Goal: Transaction & Acquisition: Purchase product/service

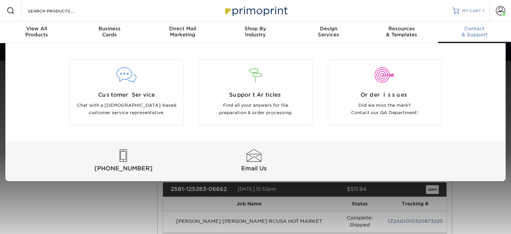
drag, startPoint x: 0, startPoint y: 0, endPoint x: 470, endPoint y: 9, distance: 470.5
click at [470, 9] on span "MY CART" at bounding box center [471, 11] width 19 height 6
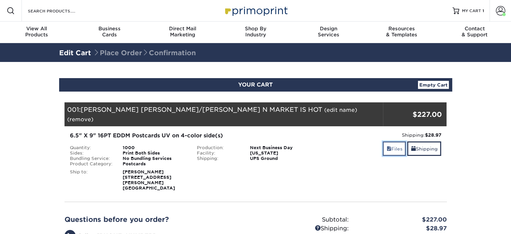
click at [387, 146] on span at bounding box center [388, 148] width 5 height 5
click at [391, 141] on link "Files" at bounding box center [394, 148] width 23 height 14
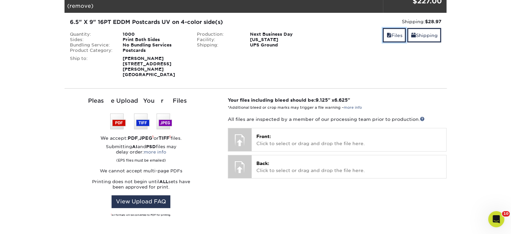
scroll to position [134, 0]
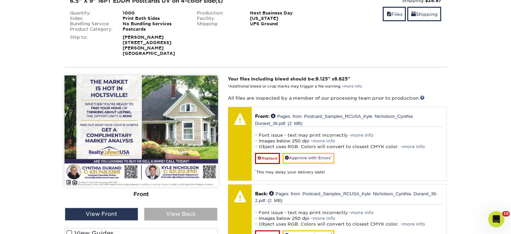
click at [198, 207] on div "View Back" at bounding box center [180, 213] width 73 height 13
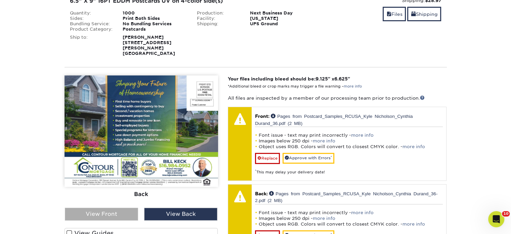
click at [134, 207] on div "View Front" at bounding box center [101, 213] width 73 height 13
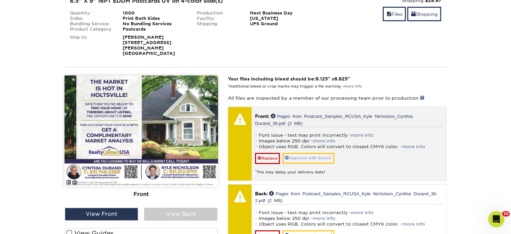
click at [303, 148] on div "Font issue - text may print incorrectly - more info Images below 250 dpi - more…" at bounding box center [349, 150] width 188 height 48
click at [308, 153] on link "Approve with Errors *" at bounding box center [309, 158] width 52 height 10
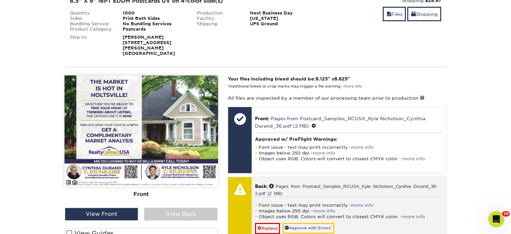
click at [307, 222] on link "Approve with Errors *" at bounding box center [309, 227] width 52 height 10
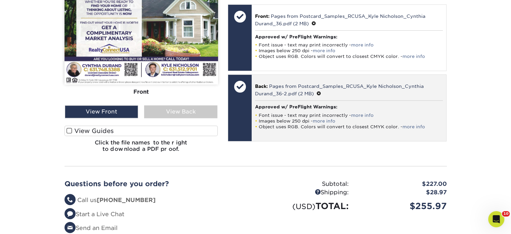
scroll to position [302, 0]
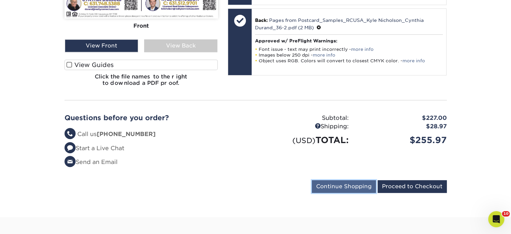
click at [344, 180] on input "Continue Shopping" at bounding box center [344, 186] width 64 height 13
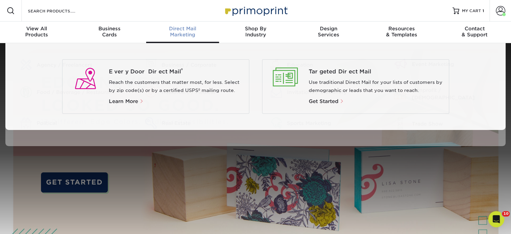
click at [182, 35] on div "Direct Mail Marketing" at bounding box center [182, 32] width 73 height 12
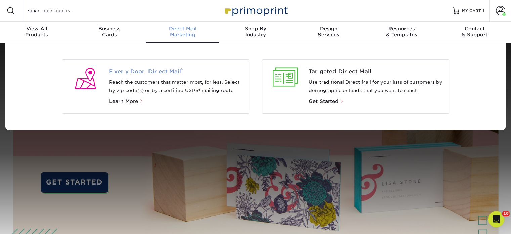
click at [155, 73] on span "Every Door Direct Mail ®" at bounding box center [176, 72] width 135 height 8
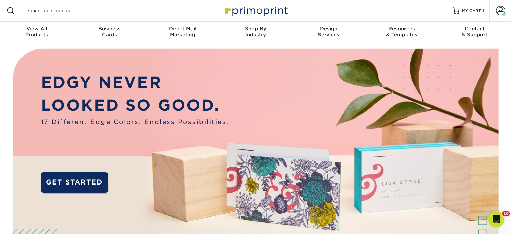
scroll to position [133, 0]
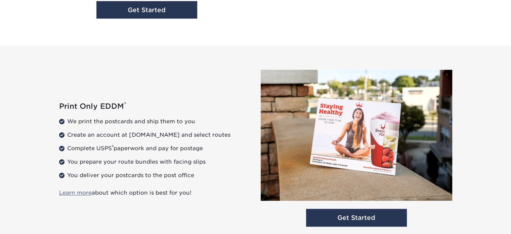
scroll to position [997, 0]
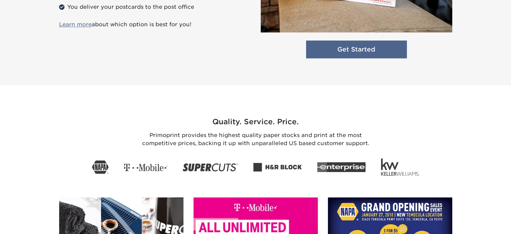
click at [343, 51] on link "Get Started" at bounding box center [356, 49] width 101 height 18
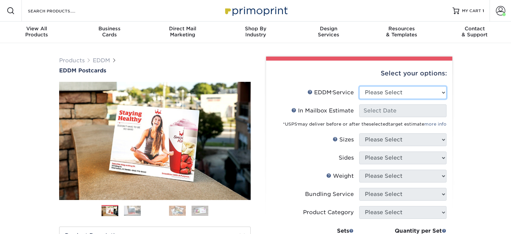
click at [369, 95] on select "Please Select Full Service Print Only" at bounding box center [402, 92] width 87 height 13
select select "print_only"
click at [359, 86] on select "Please Select Full Service Print Only" at bounding box center [402, 92] width 87 height 13
select select "-1"
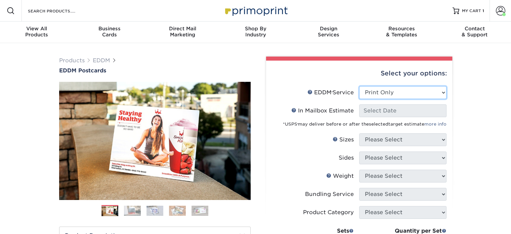
select select "-1"
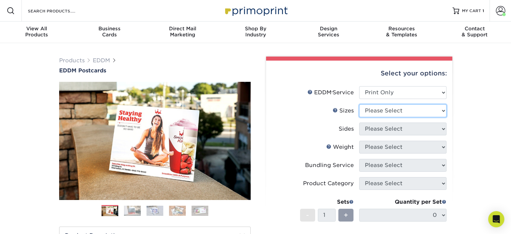
click at [377, 115] on select "Please Select 4.5" x 12" 6" x 12" 6.5" x 8" 6.5" x 9" 6.5" x 12" 7" x 8.5" 8" x…" at bounding box center [402, 110] width 87 height 13
select select "6.50x9.00"
click at [359, 104] on select "Please Select 4.5" x 12" 6" x 12" 6.5" x 8" 6.5" x 9" 6.5" x 12" 7" x 8.5" 8" x…" at bounding box center [402, 110] width 87 height 13
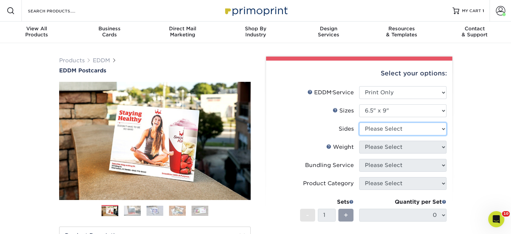
click at [392, 130] on select "Please Select Print Both Sides Print Front Only" at bounding box center [402, 128] width 87 height 13
select select "13abbda7-1d64-4f25-8bb2-c179b224825d"
click at [359, 122] on select "Please Select Print Both Sides Print Front Only" at bounding box center [402, 128] width 87 height 13
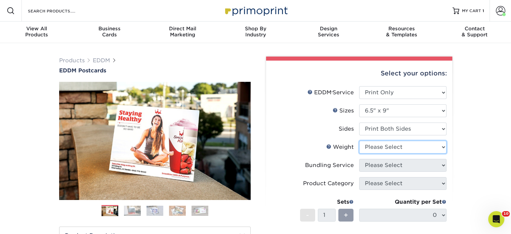
click at [393, 146] on select "Please Select 16PT 14PT" at bounding box center [402, 146] width 87 height 13
select select "16PT"
click at [359, 140] on select "Please Select 16PT 14PT" at bounding box center [402, 146] width 87 height 13
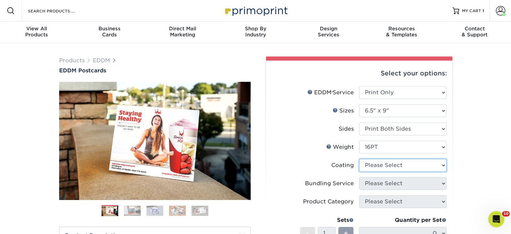
drag, startPoint x: 391, startPoint y: 166, endPoint x: 390, endPoint y: 170, distance: 3.8
click at [391, 166] on select at bounding box center [402, 165] width 87 height 13
select select "ae367451-b2b8-45df-a344-0f05b6a12993"
click at [359, 159] on select at bounding box center [402, 165] width 87 height 13
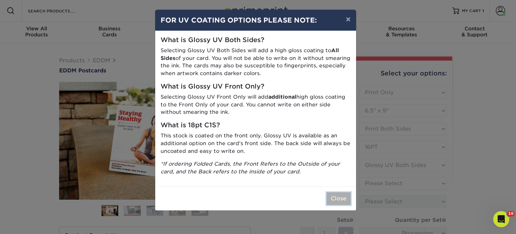
click at [339, 195] on button "Close" at bounding box center [339, 198] width 24 height 13
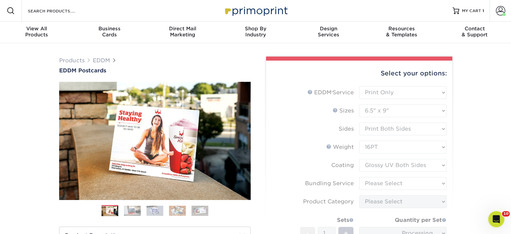
scroll to position [67, 0]
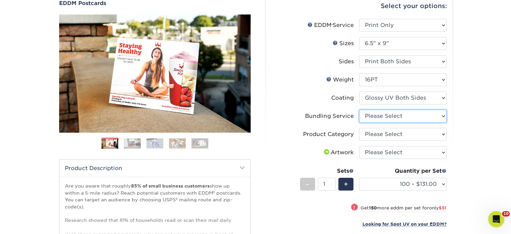
drag, startPoint x: 413, startPoint y: 115, endPoint x: 408, endPoint y: 119, distance: 6.4
click at [413, 115] on select "Please Select No Bundling Services Yes, Bundles of 50 (+2 Days) Yes, Bundles of…" at bounding box center [402, 116] width 87 height 13
select select "58689abb-25c0-461c-a4c3-a80b627d6649"
click at [359, 110] on select "Please Select No Bundling Services Yes, Bundles of 50 (+2 Days) Yes, Bundles of…" at bounding box center [402, 116] width 87 height 13
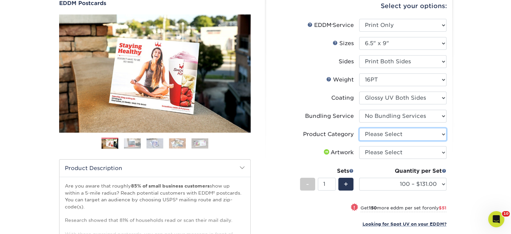
click at [399, 136] on select "Please Select Postcards" at bounding box center [402, 134] width 87 height 13
select select "9b7272e0-d6c8-4c3c-8e97-d3a1bcdab858"
click at [359, 128] on select "Please Select Postcards" at bounding box center [402, 134] width 87 height 13
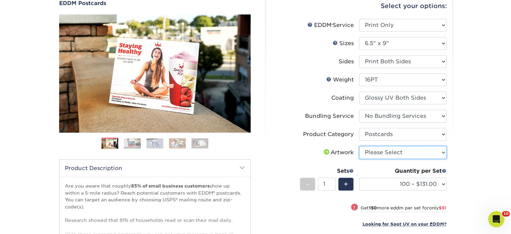
click at [392, 151] on select "Please Select I will upload files I need a design - $150" at bounding box center [402, 152] width 87 height 13
select select "upload"
click at [359, 146] on select "Please Select I will upload files I need a design - $150" at bounding box center [402, 152] width 87 height 13
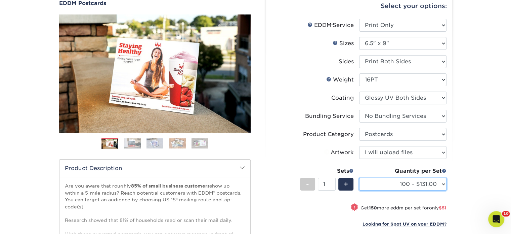
click at [380, 184] on select "100 – $131.00 250 – $182.00 500 – $203.00 1000 – $227.00 2500 – $379.00 5000 – …" at bounding box center [402, 183] width 87 height 13
select select "1000 – $227.00"
click at [359, 177] on select "100 – $131.00 250 – $182.00 500 – $203.00 1000 – $227.00 2500 – $379.00 5000 – …" at bounding box center [402, 183] width 87 height 13
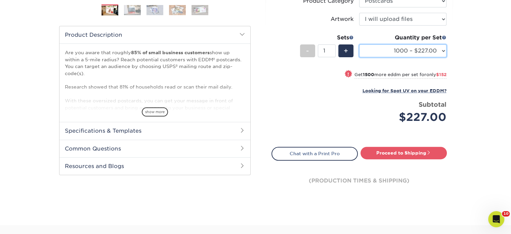
scroll to position [202, 0]
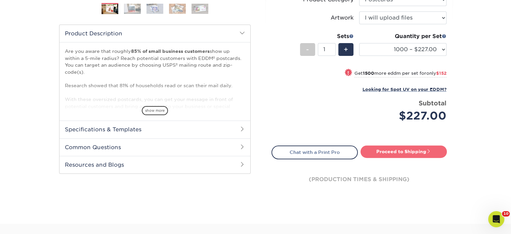
click at [379, 153] on link "Proceed to Shipping" at bounding box center [404, 151] width 86 height 12
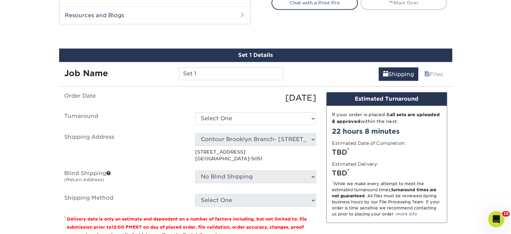
scroll to position [364, 0]
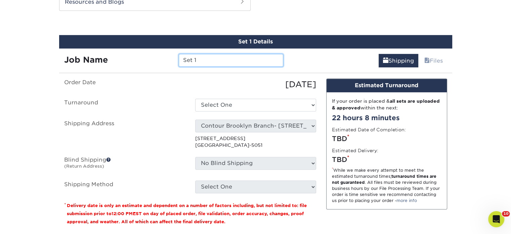
click at [219, 63] on input "Set 1" at bounding box center [231, 60] width 105 height 13
type input "[PERSON_NAME] [PERSON_NAME] MARKET IS HOT"
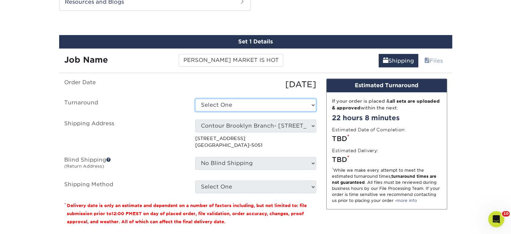
click at [209, 103] on select "Select One 2-4 Business Days 2 Day Next Business Day" at bounding box center [255, 104] width 121 height 13
select select "14ee1dbe-2a03-44e6-acbe-77c51f3128fc"
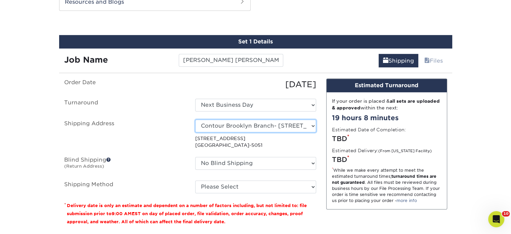
click at [224, 123] on select "Select One Realty Connect USA" at bounding box center [255, 125] width 121 height 13
select select "278186"
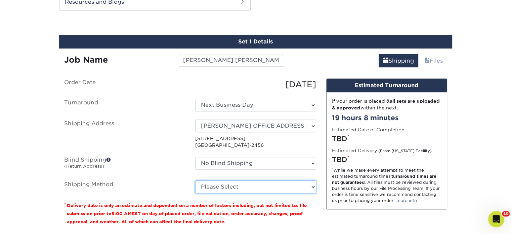
click at [223, 186] on select "Please Select Ground Shipping (+$28.97) 3 Day Shipping Service (+$41.74) 2 Day …" at bounding box center [255, 186] width 121 height 13
select select "03"
click at [195, 180] on select "Please Select Ground Shipping (+$28.97) 3 Day Shipping Service (+$41.74) 2 Day …" at bounding box center [255, 186] width 121 height 13
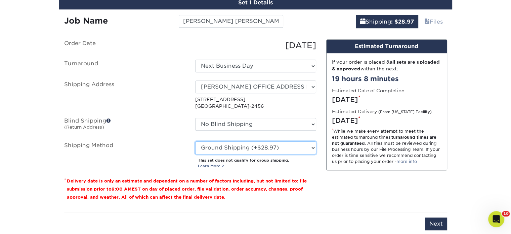
scroll to position [465, 0]
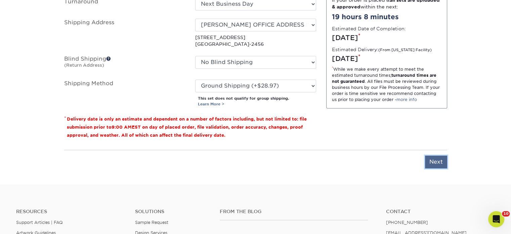
click at [441, 157] on input "Next" at bounding box center [436, 161] width 22 height 13
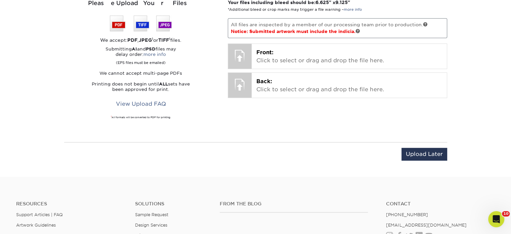
scroll to position [431, 0]
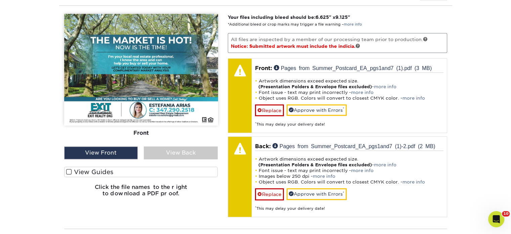
click at [204, 150] on div "View Back" at bounding box center [181, 152] width 74 height 13
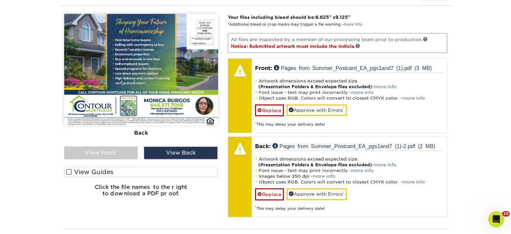
click at [116, 155] on div "View Front" at bounding box center [101, 152] width 74 height 13
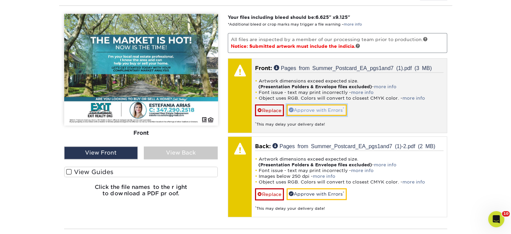
click at [294, 112] on link "Approve with Errors *" at bounding box center [317, 109] width 60 height 11
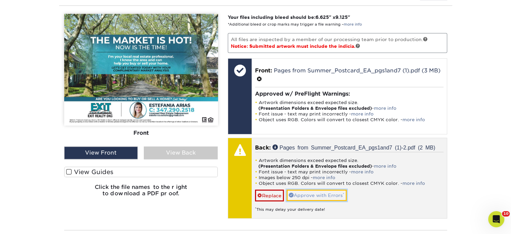
click at [303, 196] on link "Approve with Errors *" at bounding box center [317, 194] width 60 height 11
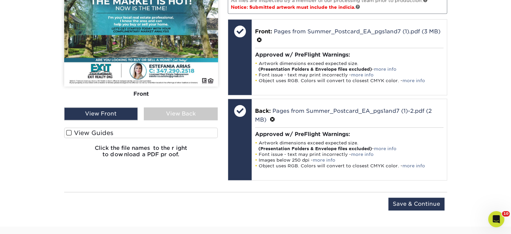
scroll to position [499, 0]
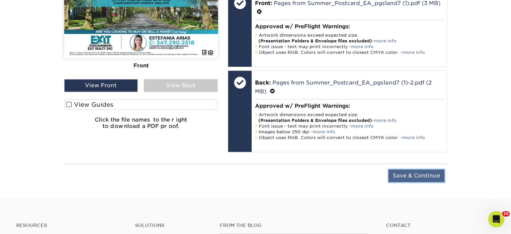
click at [407, 176] on input "Save & Continue" at bounding box center [416, 175] width 56 height 13
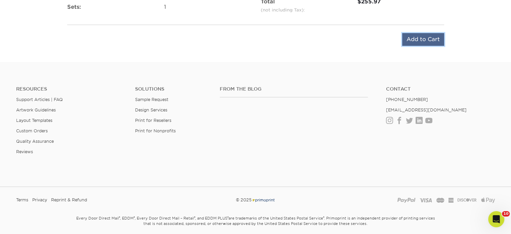
click at [420, 41] on input "Add to Cart" at bounding box center [423, 39] width 42 height 13
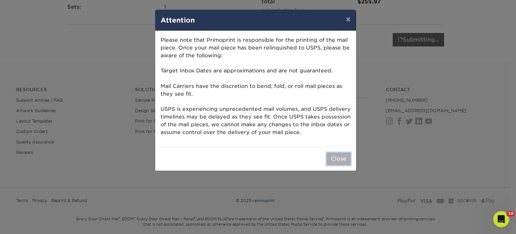
click at [340, 157] on button "Close" at bounding box center [339, 158] width 24 height 13
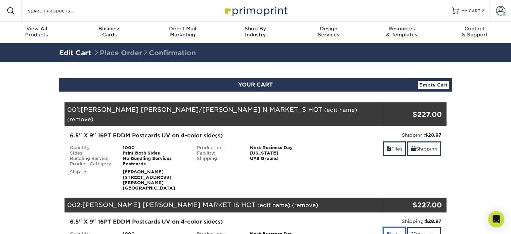
click at [395, 227] on link "Files" at bounding box center [394, 234] width 23 height 14
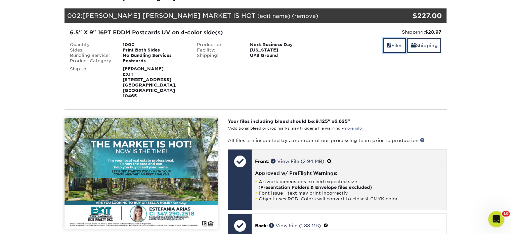
scroll to position [101, 0]
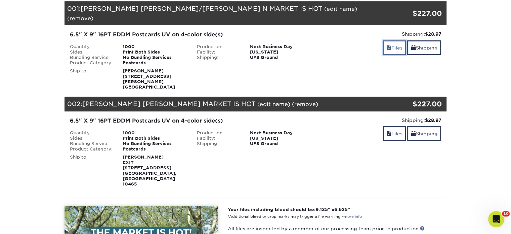
click at [387, 45] on span at bounding box center [388, 47] width 5 height 5
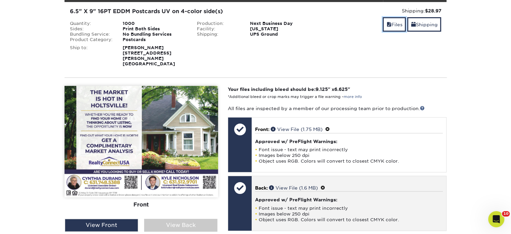
scroll to position [134, 0]
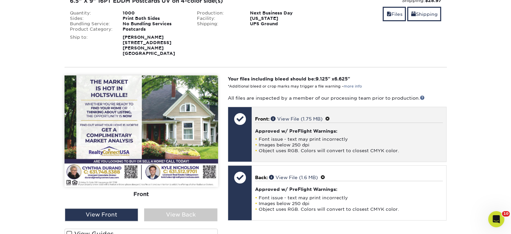
click at [329, 116] on span at bounding box center [327, 118] width 5 height 5
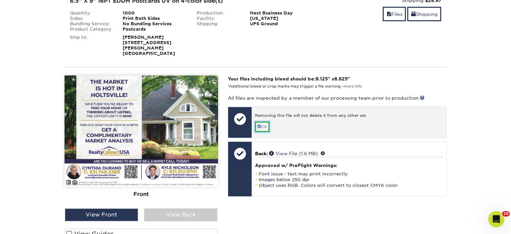
click at [260, 124] on span at bounding box center [259, 126] width 4 height 4
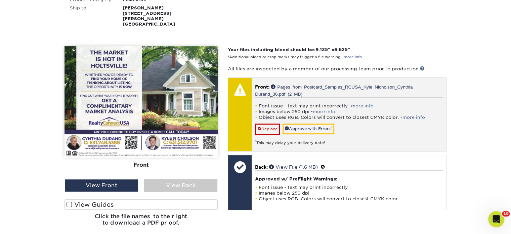
scroll to position [168, 0]
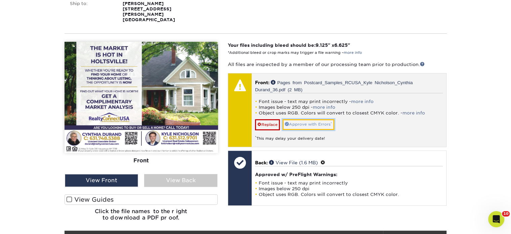
click at [310, 119] on link "Approve with Errors *" at bounding box center [309, 124] width 52 height 10
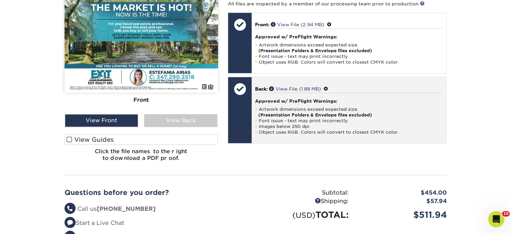
scroll to position [538, 0]
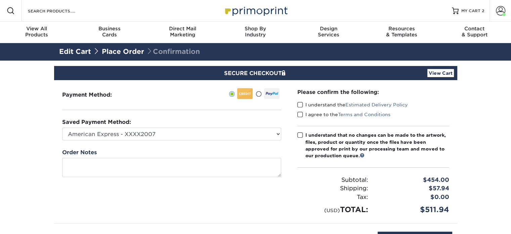
click at [297, 104] on span at bounding box center [300, 104] width 6 height 6
click at [0, 0] on input "I understand the Estimated Delivery Policy" at bounding box center [0, 0] width 0 height 0
click at [298, 117] on span at bounding box center [300, 114] width 6 height 6
click at [0, 0] on input "I agree to the Terms and Conditions" at bounding box center [0, 0] width 0 height 0
click at [299, 137] on span at bounding box center [300, 135] width 6 height 6
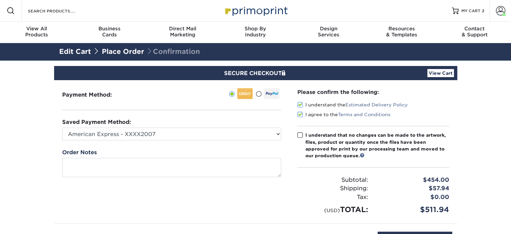
click at [0, 0] on input "I understand that no changes can be made to the artwork, files, product or quan…" at bounding box center [0, 0] width 0 height 0
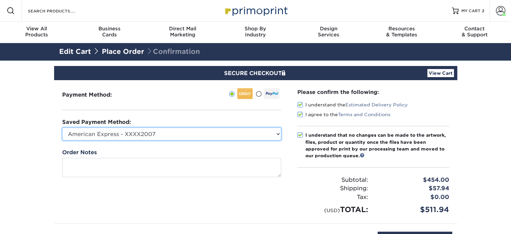
click at [263, 133] on select "American Express - XXXX2007 MasterCard - XXXX7618 American Express - XXXX1003 V…" at bounding box center [171, 133] width 219 height 13
select select "34500"
click at [62, 127] on select "American Express - XXXX2007 MasterCard - XXXX7618 American Express - XXXX1003 V…" at bounding box center [171, 133] width 219 height 13
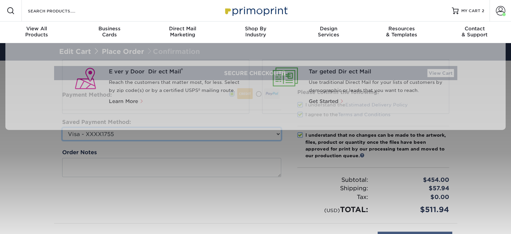
scroll to position [67, 0]
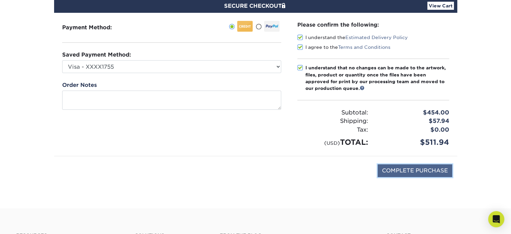
click at [397, 171] on input "COMPLETE PURCHASE" at bounding box center [415, 170] width 75 height 13
type input "PROCESSING, PLEASE WAIT..."
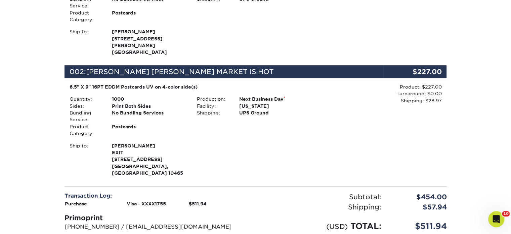
scroll to position [437, 0]
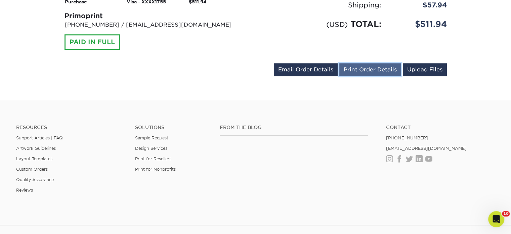
click at [368, 63] on link "Print Order Details" at bounding box center [370, 69] width 62 height 13
